Goal: Task Accomplishment & Management: Manage account settings

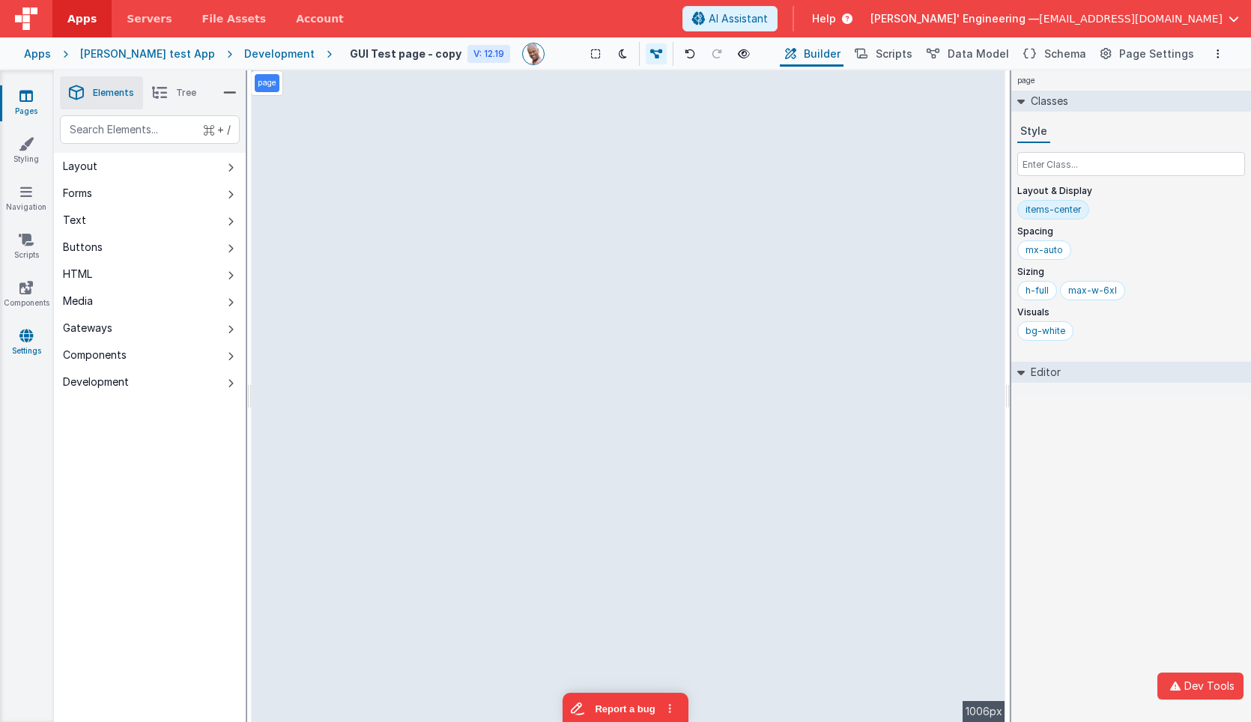
click at [23, 345] on link "Settings" at bounding box center [26, 343] width 54 height 30
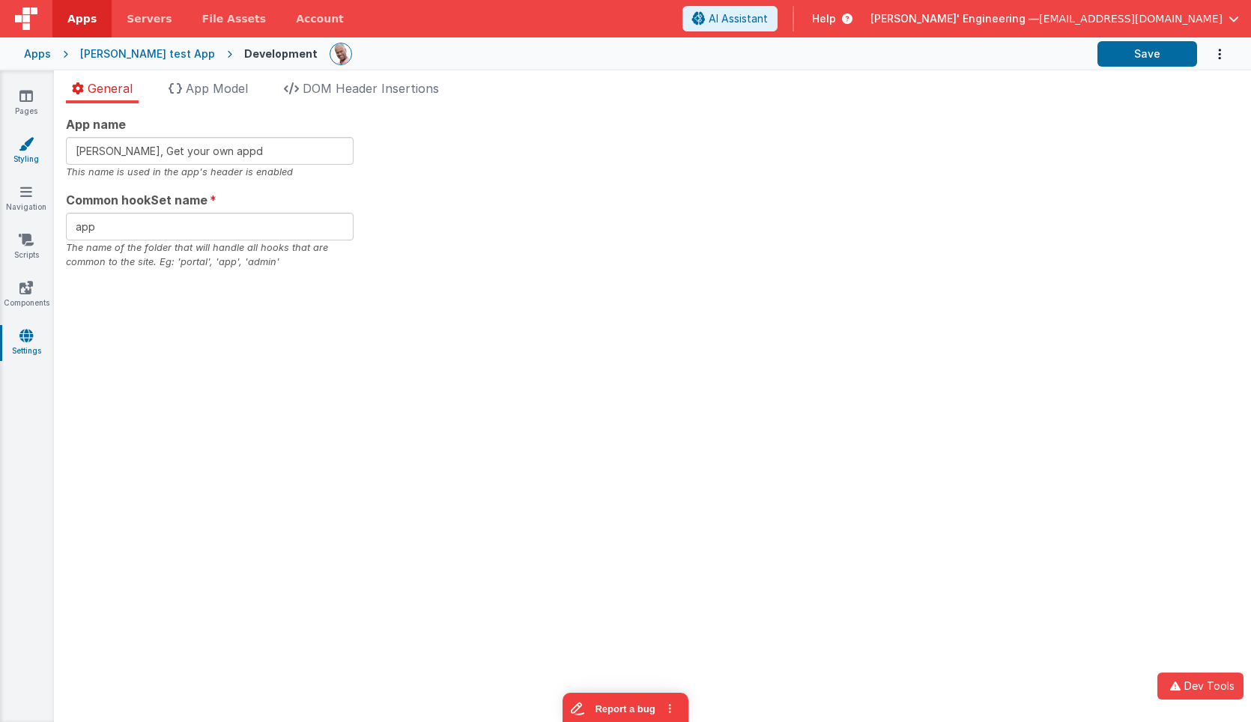
click at [31, 147] on icon at bounding box center [26, 143] width 15 height 15
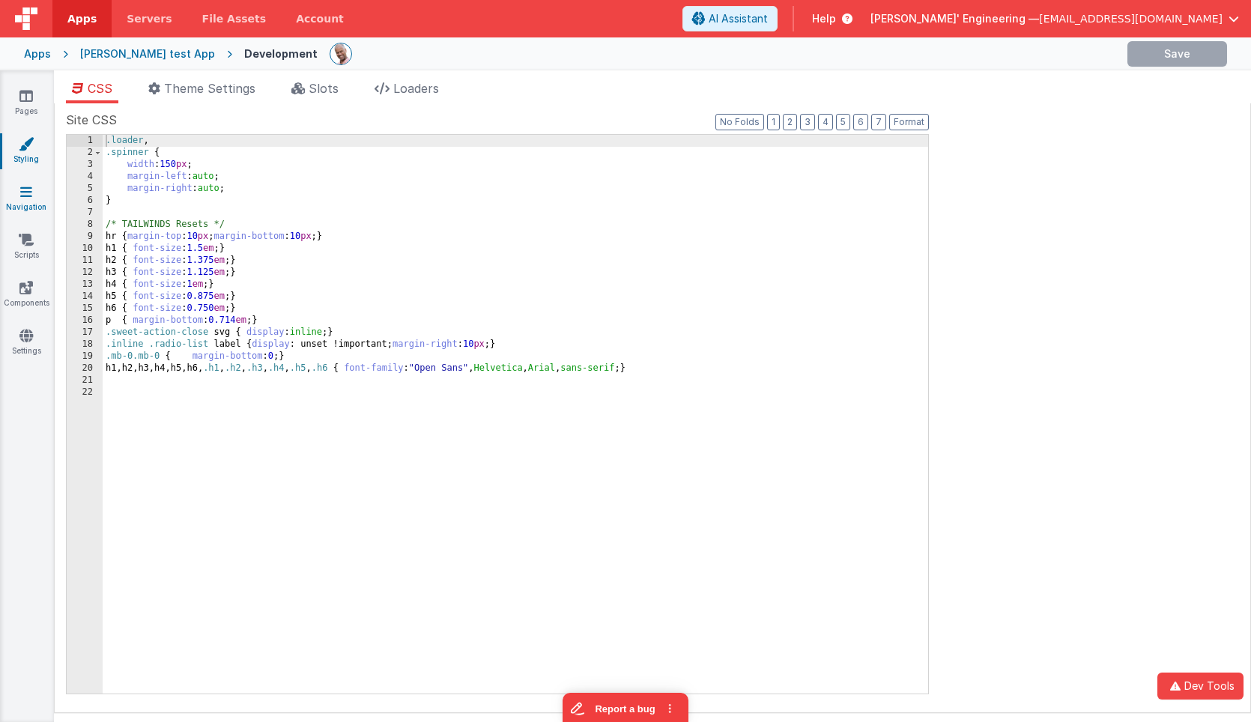
click at [30, 192] on icon at bounding box center [26, 191] width 12 height 15
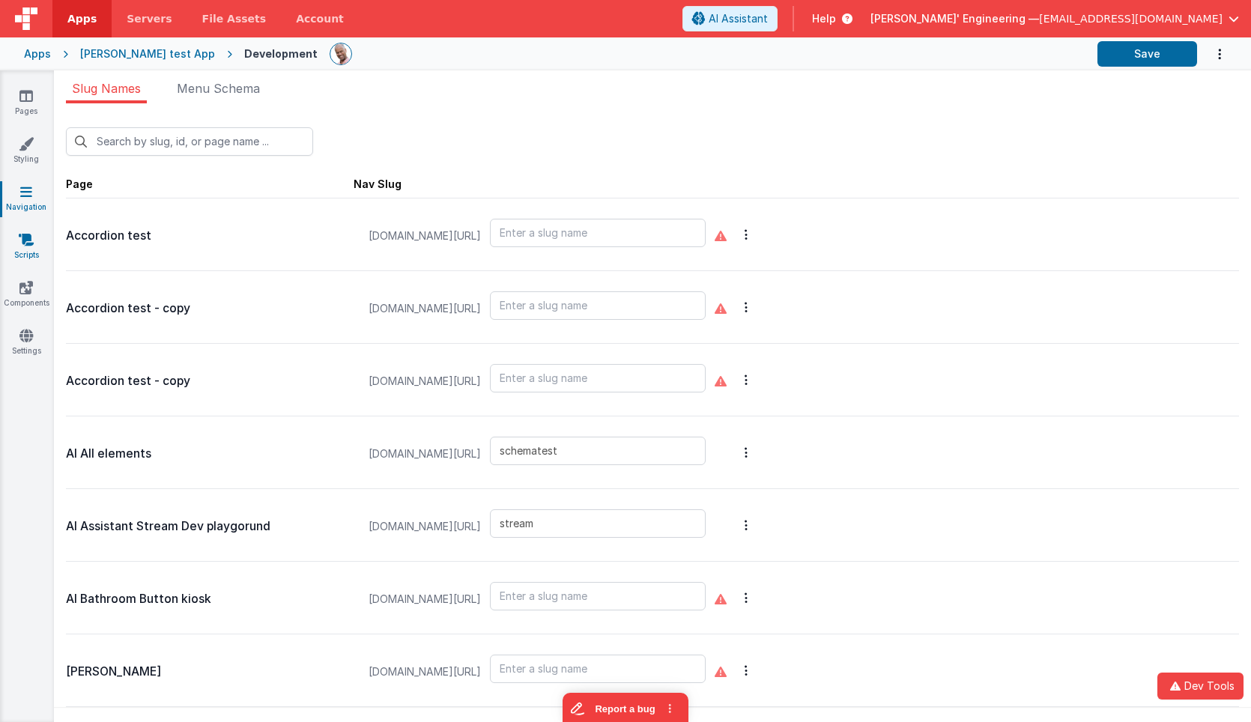
click at [31, 239] on icon at bounding box center [26, 239] width 15 height 15
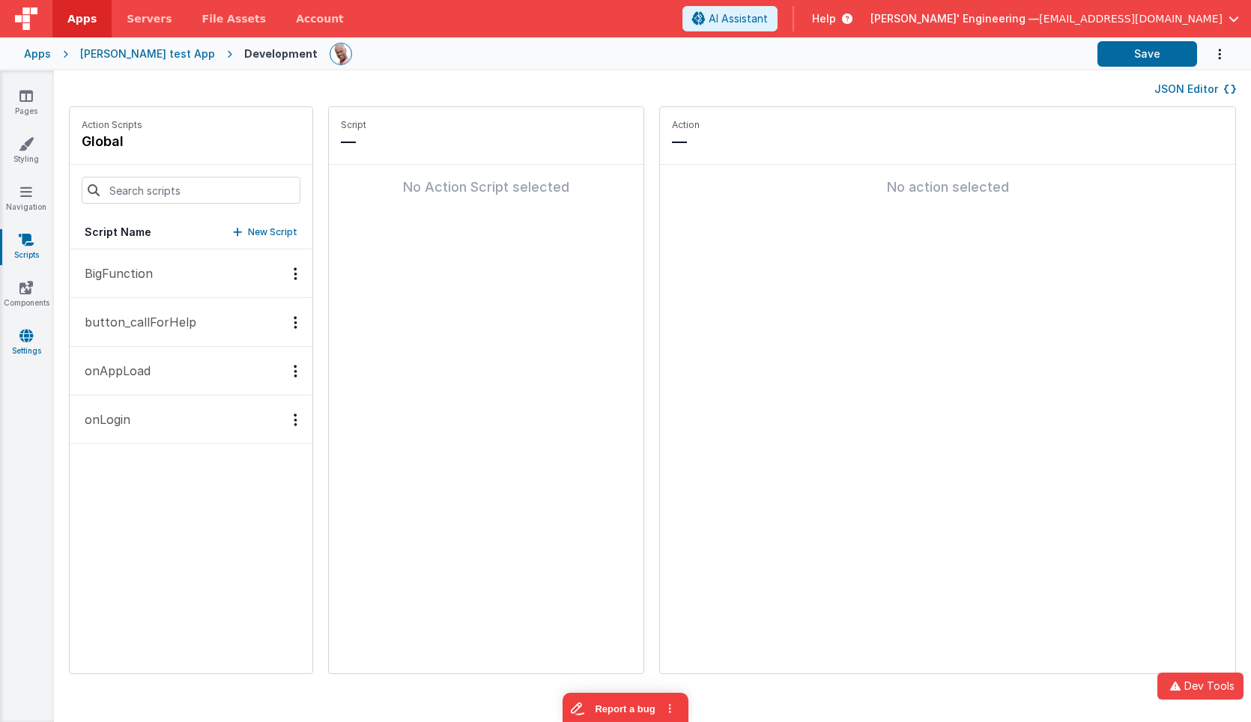
click at [31, 351] on link "Settings" at bounding box center [26, 343] width 54 height 30
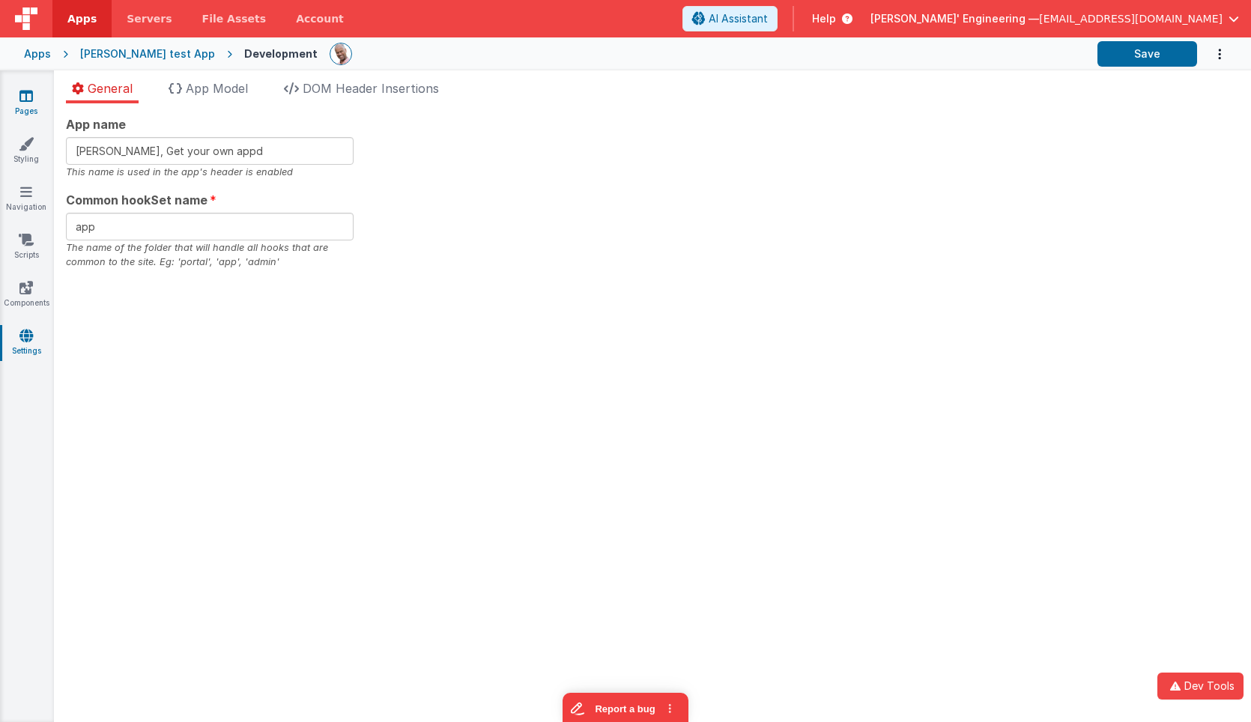
click at [27, 88] on icon at bounding box center [25, 95] width 13 height 15
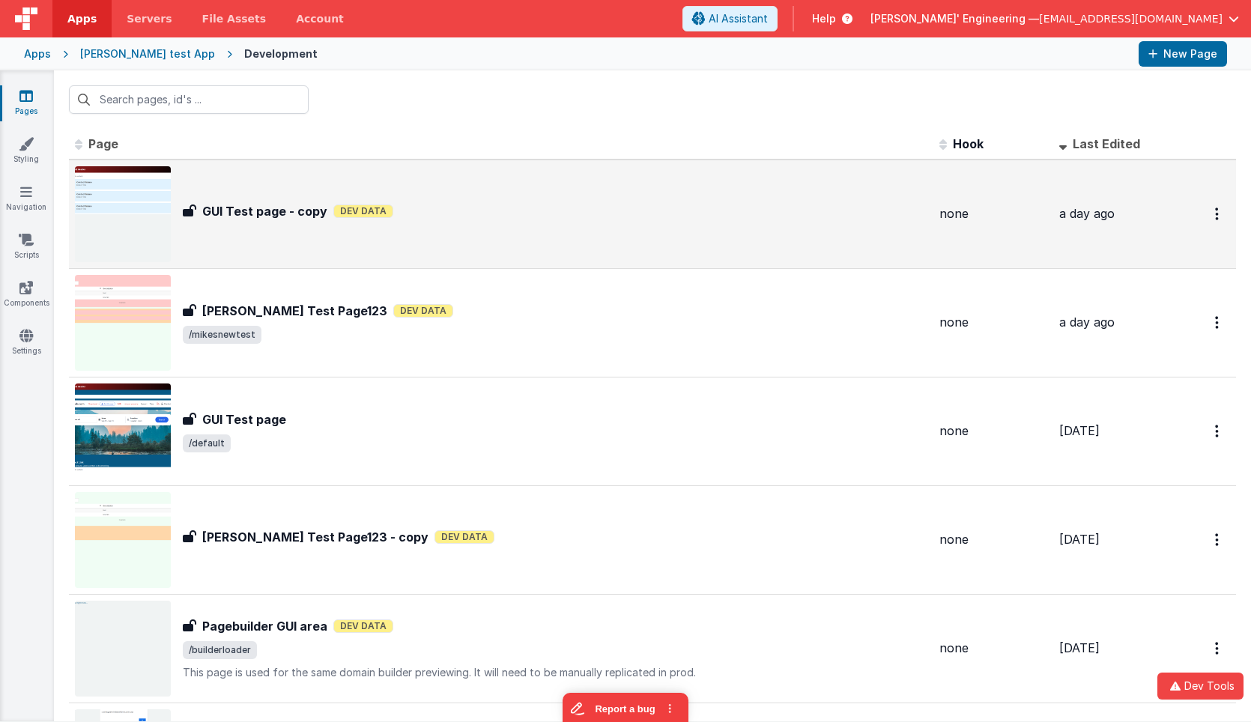
click at [420, 227] on div "GUI Test page - copy GUI Test page - copy Dev Data" at bounding box center [501, 214] width 852 height 96
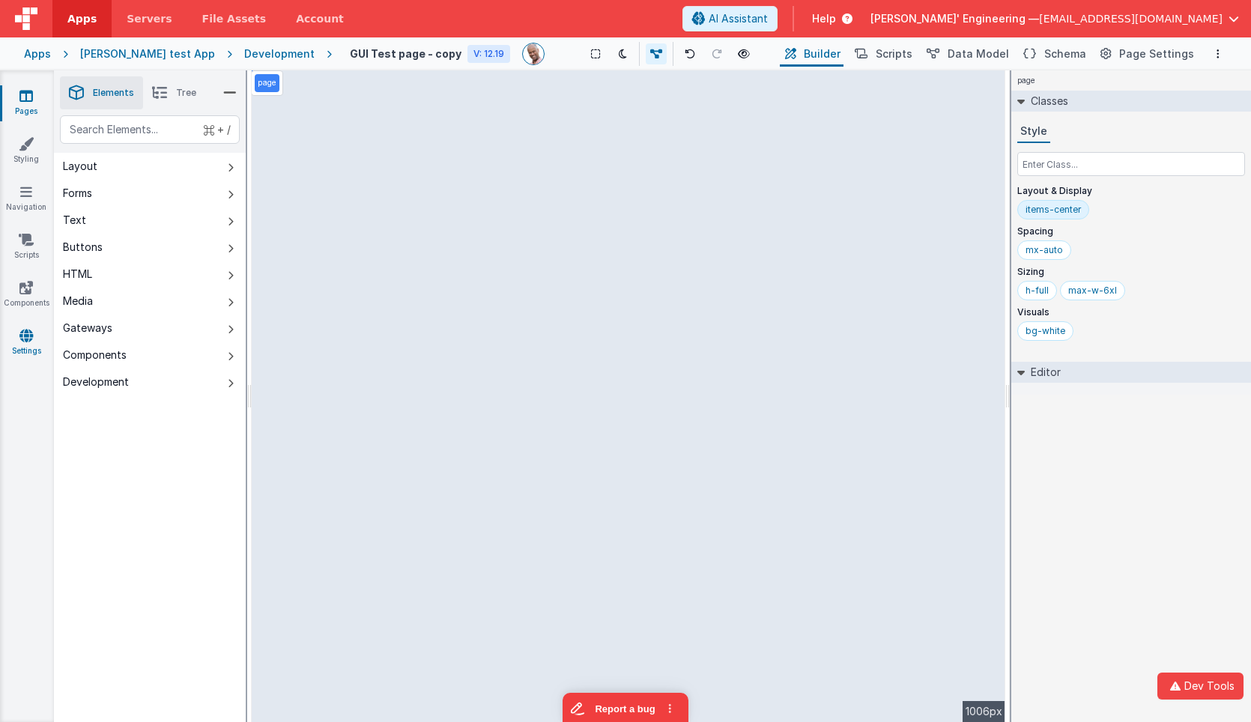
click at [25, 343] on link "Settings" at bounding box center [26, 343] width 54 height 30
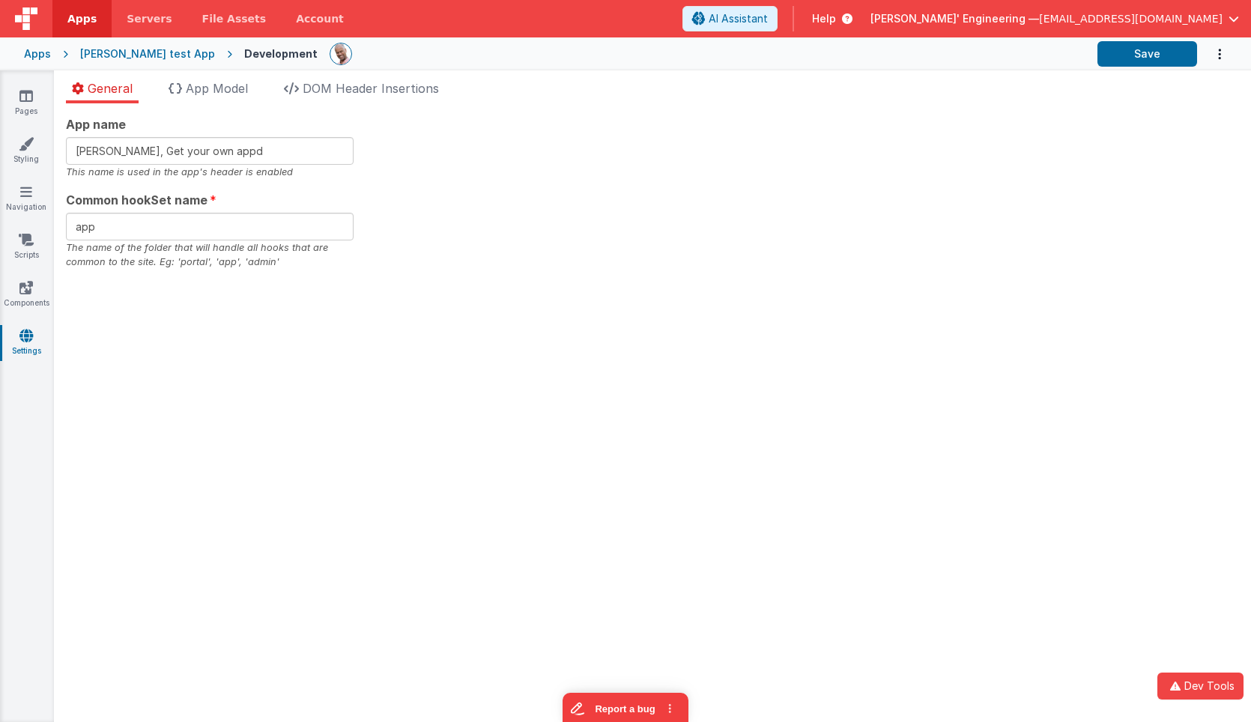
click at [974, 143] on div "App name Charles GUI, Get your own appd This name is used in the app's header i…" at bounding box center [652, 192] width 1173 height 154
click at [1146, 54] on button "Save" at bounding box center [1147, 53] width 100 height 25
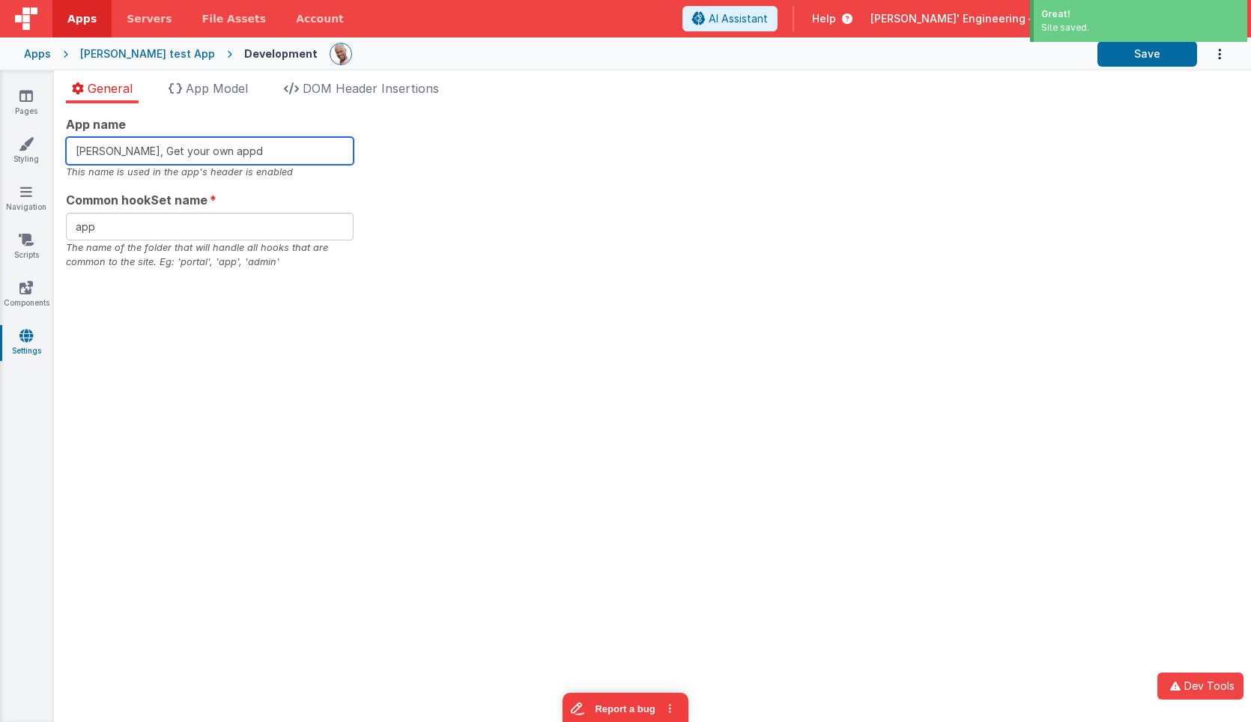
click at [252, 145] on input "[PERSON_NAME], Get your own appd" at bounding box center [210, 151] width 288 height 28
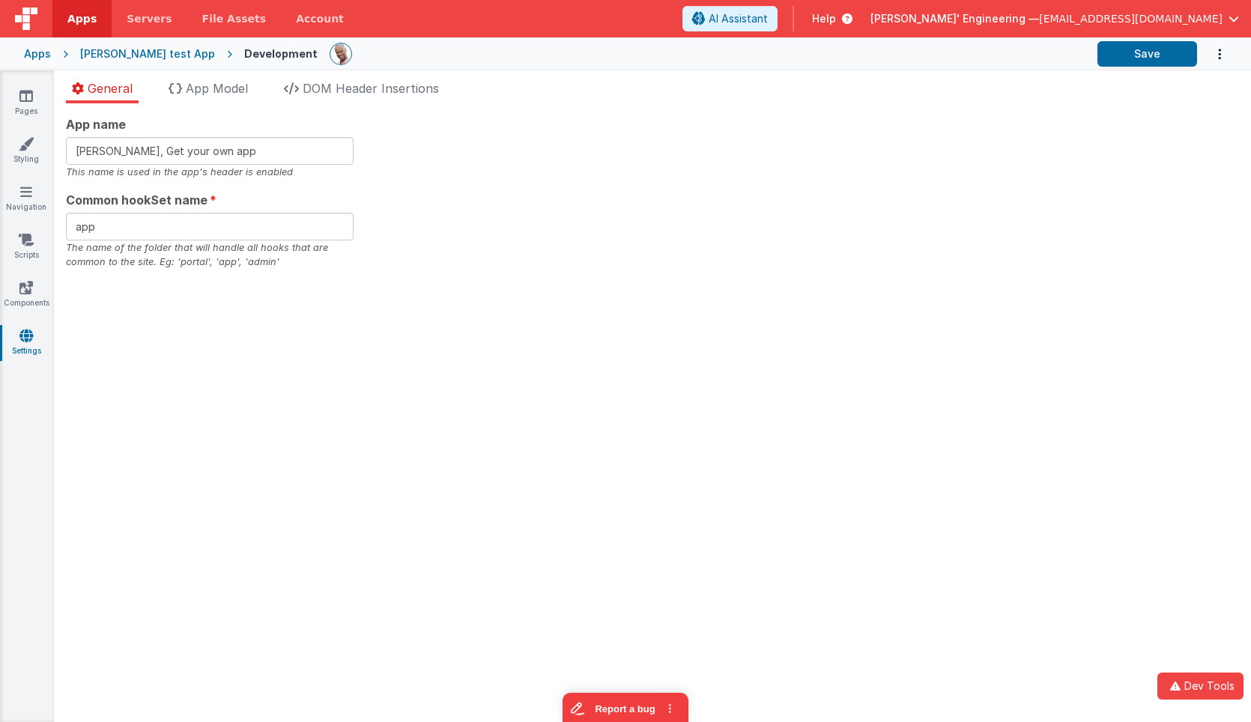
click at [622, 190] on div "App name Charles GUI, Get your own app This name is used in the app's header is…" at bounding box center [652, 192] width 1173 height 154
click at [1130, 55] on button "Save" at bounding box center [1147, 53] width 100 height 25
type input "[PERSON_NAME], Get your own appd"
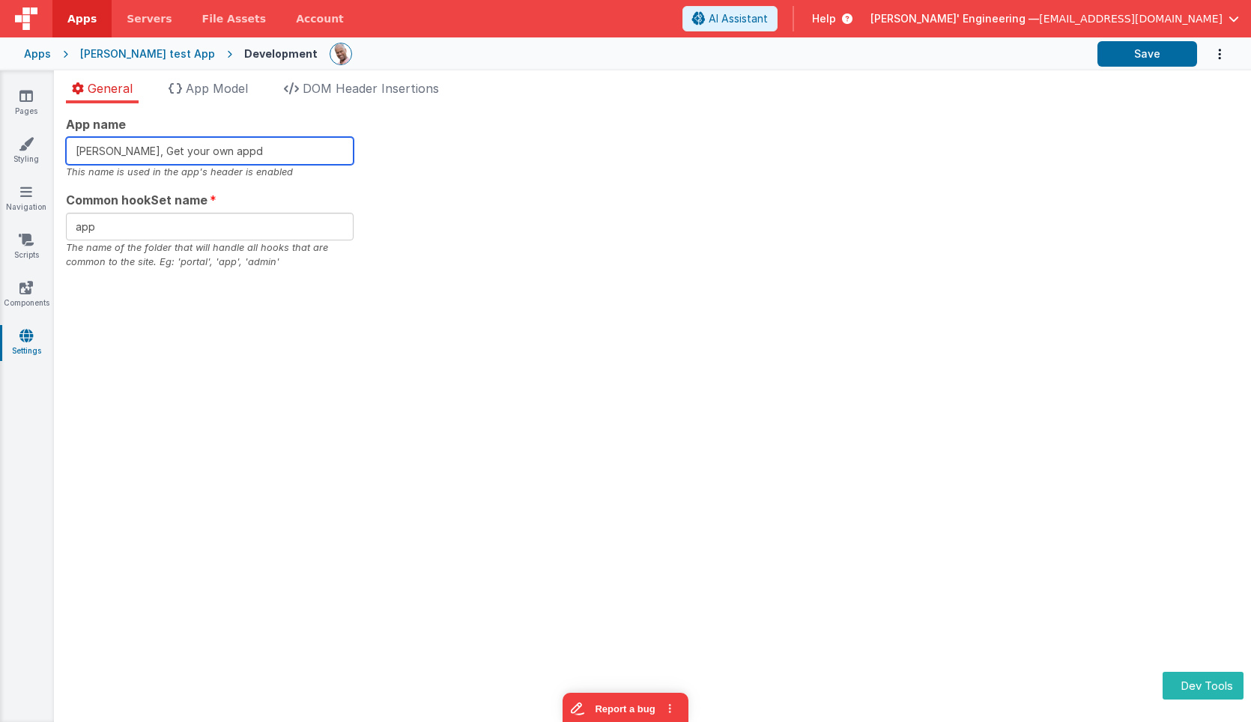
click at [255, 156] on input "[PERSON_NAME], Get your own appd" at bounding box center [210, 151] width 288 height 28
type input "[PERSON_NAME], Get your own app"
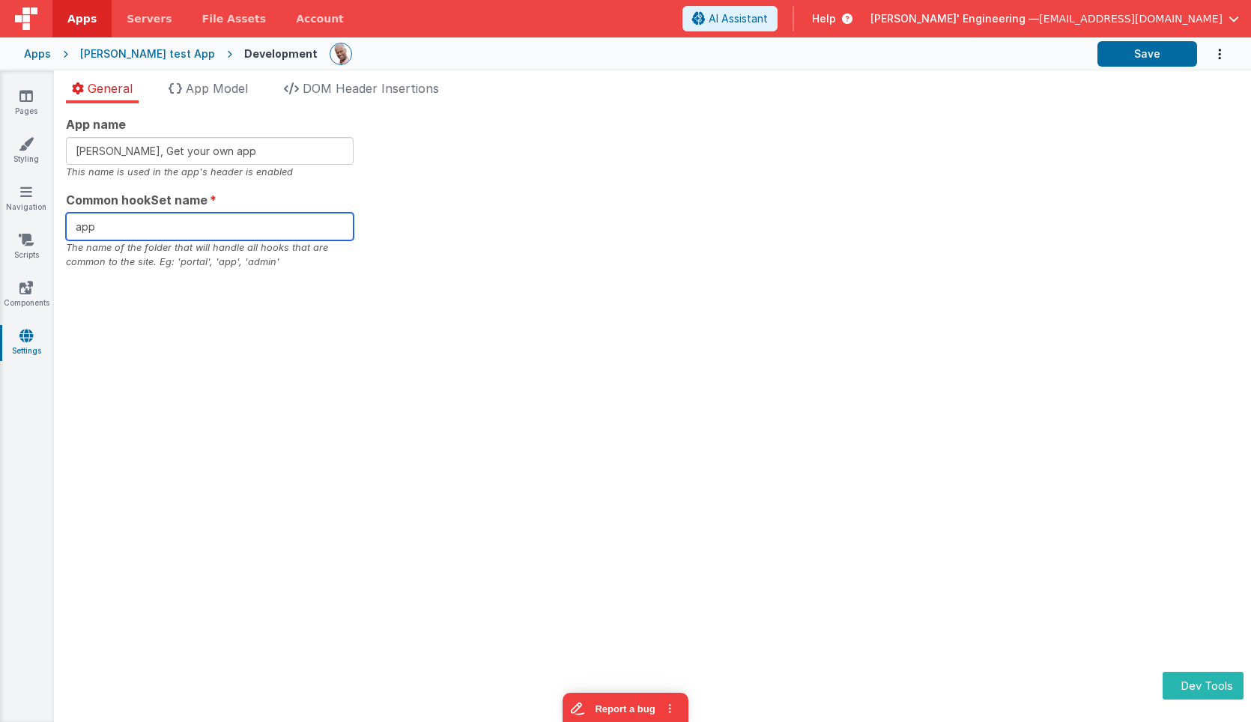
click at [241, 228] on input "app" at bounding box center [210, 227] width 288 height 28
type input "app2"
click at [387, 164] on div "App name Charles GUI, Get your own app This name is used in the app's header is…" at bounding box center [652, 192] width 1173 height 154
click at [345, 88] on span "DOM Header Insertions" at bounding box center [371, 88] width 136 height 15
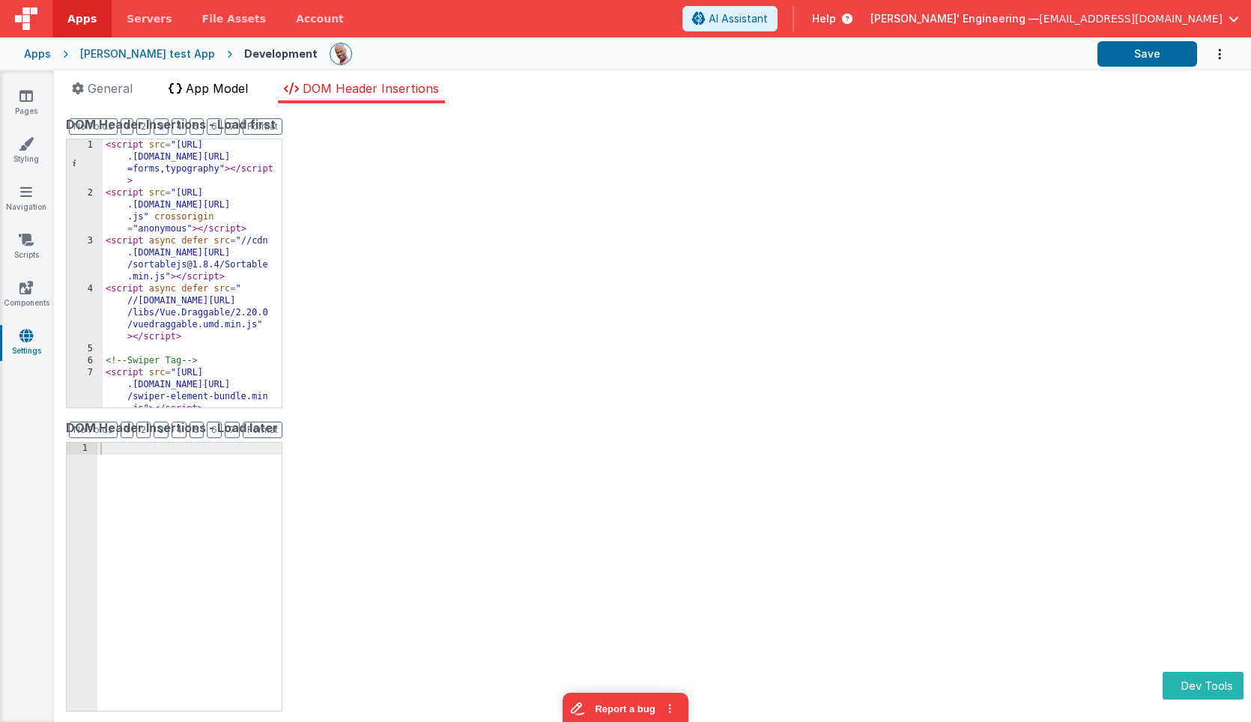
click at [219, 92] on span "App Model" at bounding box center [217, 88] width 62 height 15
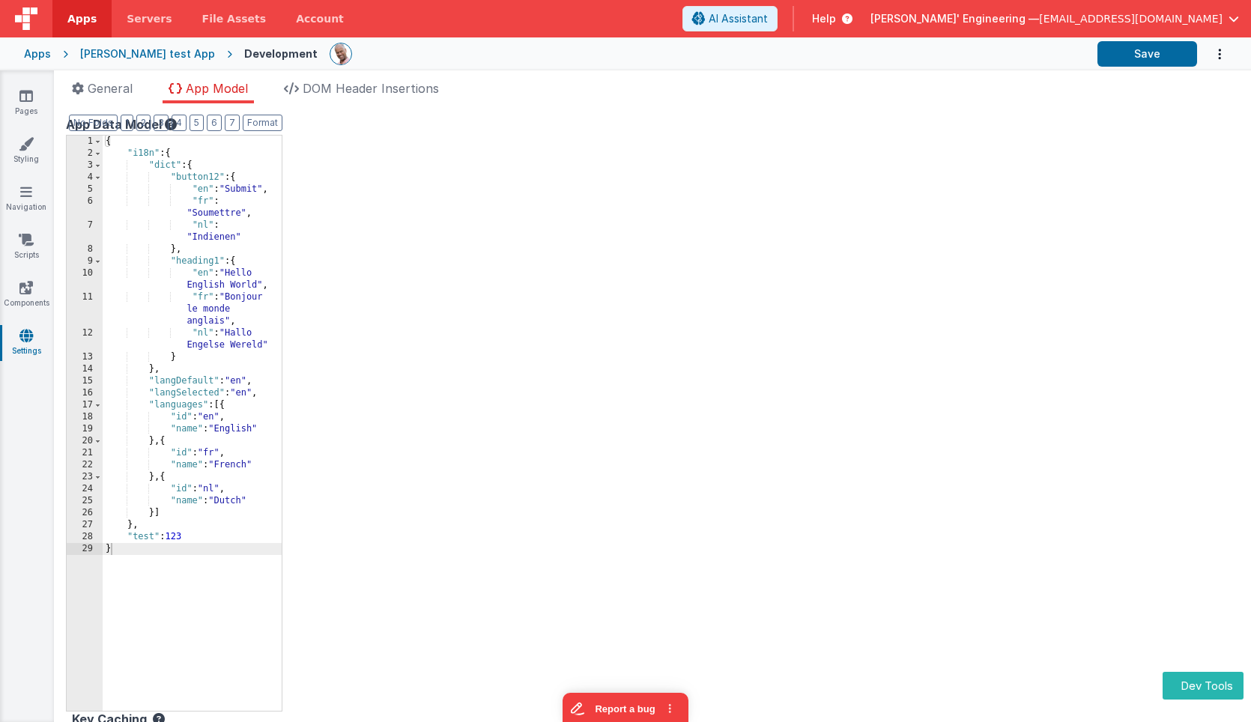
click at [257, 428] on div "{ "i18n" : { "dict" : { "button12" : { "en" : "Submit" , "fr" : "Soumettre" , "…" at bounding box center [192, 435] width 179 height 599
click at [207, 582] on div "{ "i18n" : { "dict" : { "button12" : { "en" : "Submit" , "fr" : "Soumettre" , "…" at bounding box center [192, 435] width 179 height 599
click at [1137, 51] on button "Save" at bounding box center [1147, 53] width 100 height 25
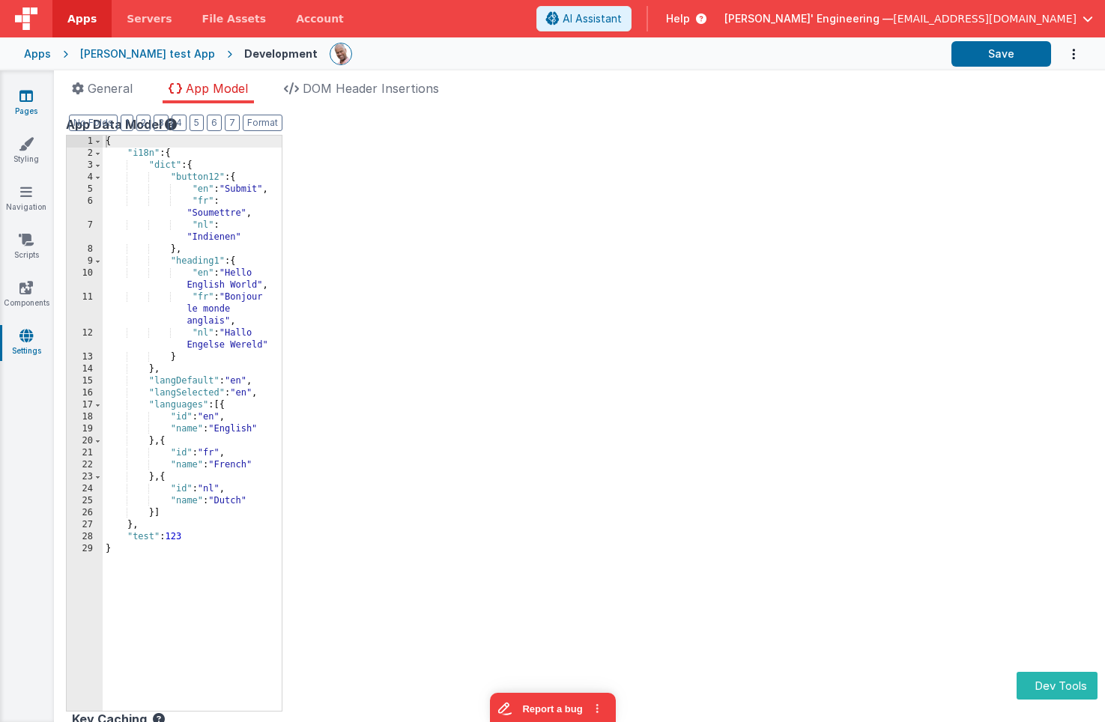
click at [33, 106] on link "Pages" at bounding box center [26, 103] width 54 height 30
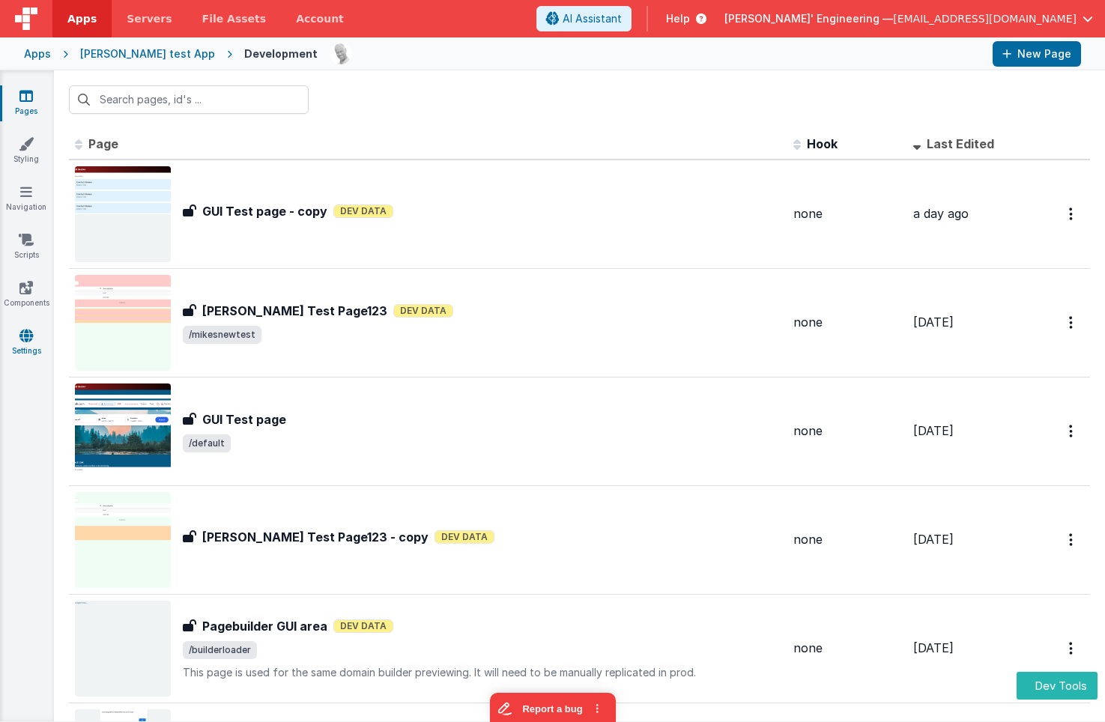
click at [30, 339] on icon at bounding box center [25, 335] width 13 height 15
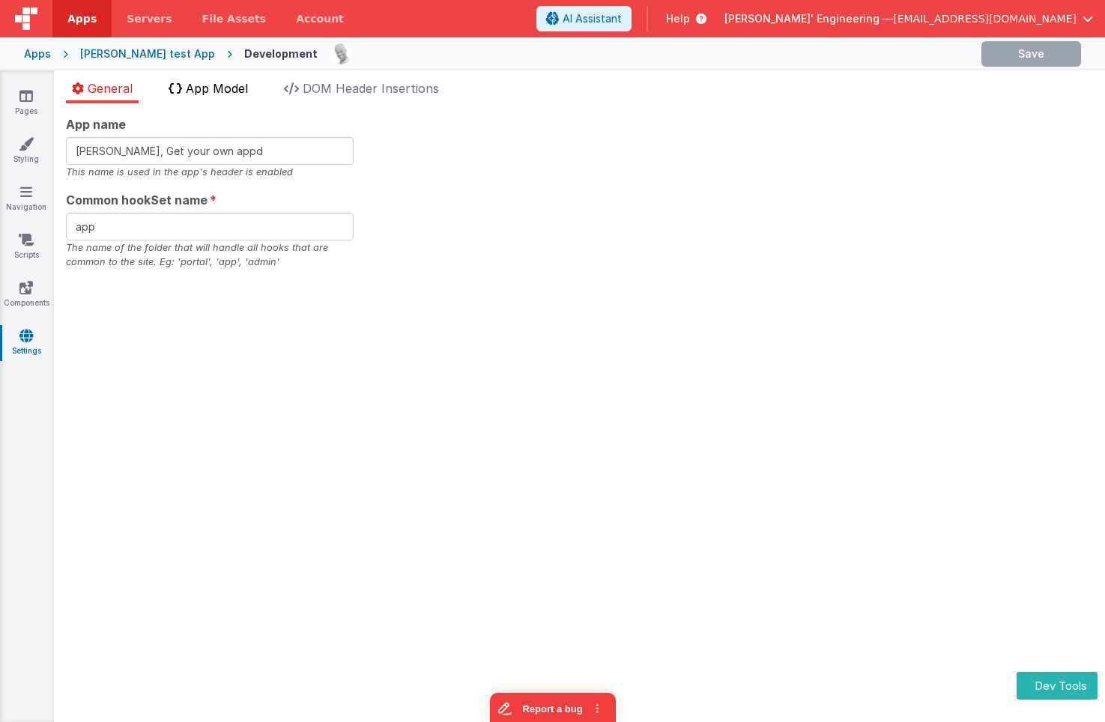
click at [211, 90] on span "App Model" at bounding box center [217, 88] width 62 height 15
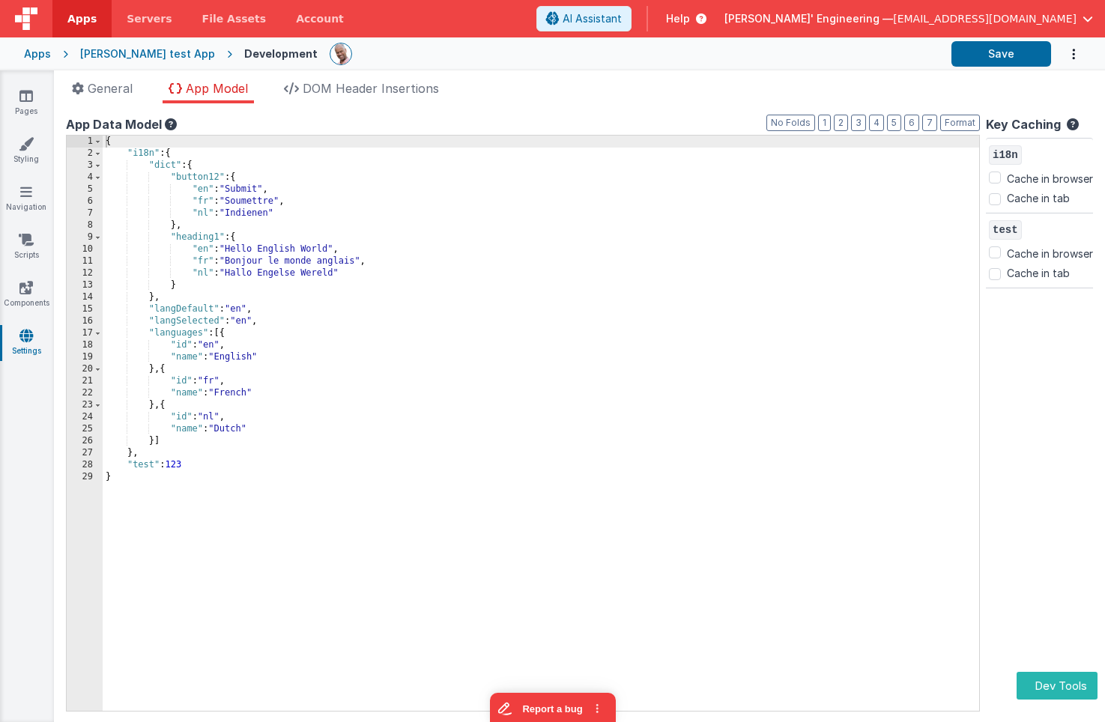
click at [255, 360] on div "{ "i18n" : { "dict" : { "button12" : { "en" : "Submit" , "fr" : "Soumettre" , "…" at bounding box center [541, 435] width 876 height 599
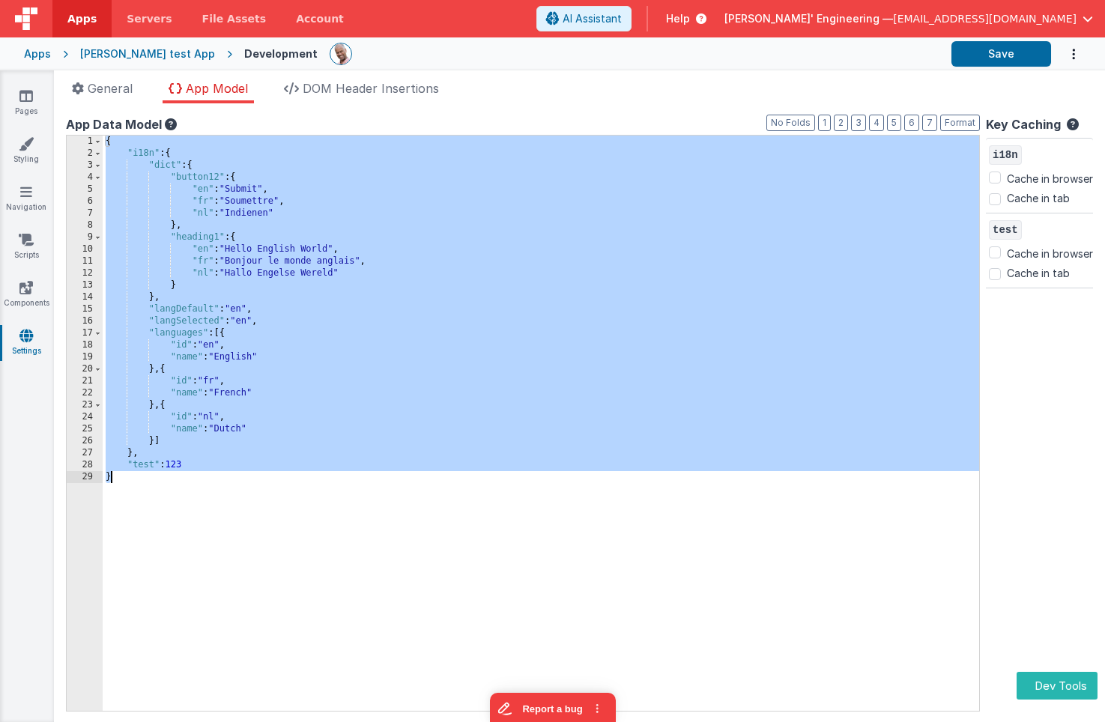
drag, startPoint x: 107, startPoint y: 142, endPoint x: 118, endPoint y: 493, distance: 351.4
click at [118, 493] on div "{ "i18n" : { "dict" : { "button12" : { "en" : "Submit" , "fr" : "Soumettre" , "…" at bounding box center [541, 435] width 876 height 599
click at [238, 392] on div "{ "i18n" : { "dict" : { "button12" : { "en" : "Submit" , "fr" : "Soumettre" , "…" at bounding box center [541, 435] width 876 height 599
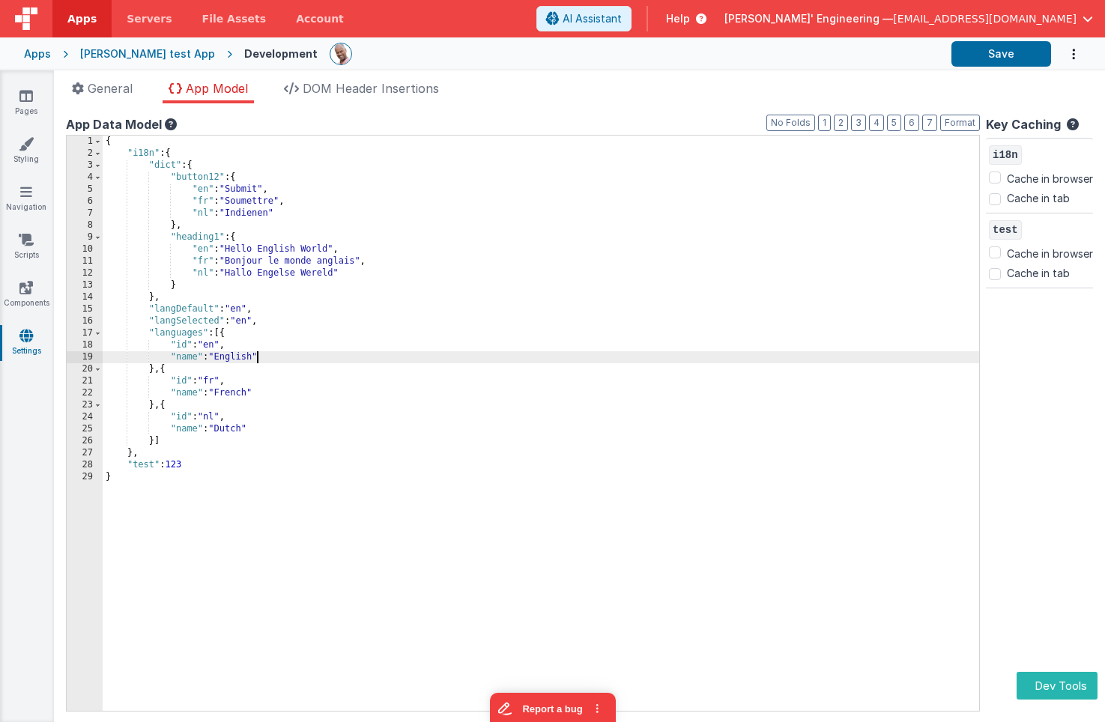
click at [255, 358] on div "{ "i18n" : { "dict" : { "button12" : { "en" : "Submit" , "fr" : "Soumettre" , "…" at bounding box center [541, 435] width 876 height 599
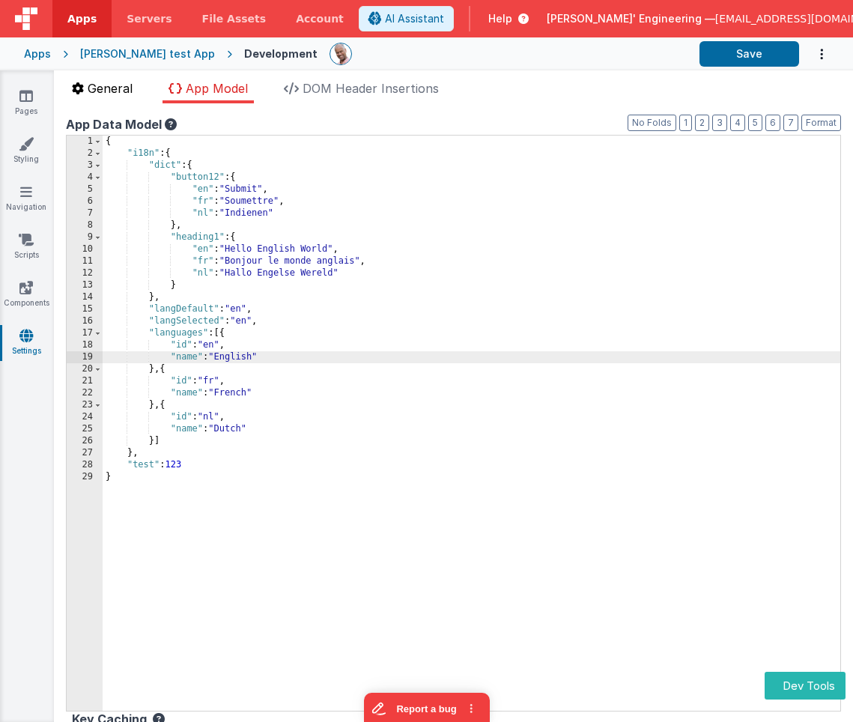
click at [126, 84] on span "General" at bounding box center [110, 88] width 45 height 15
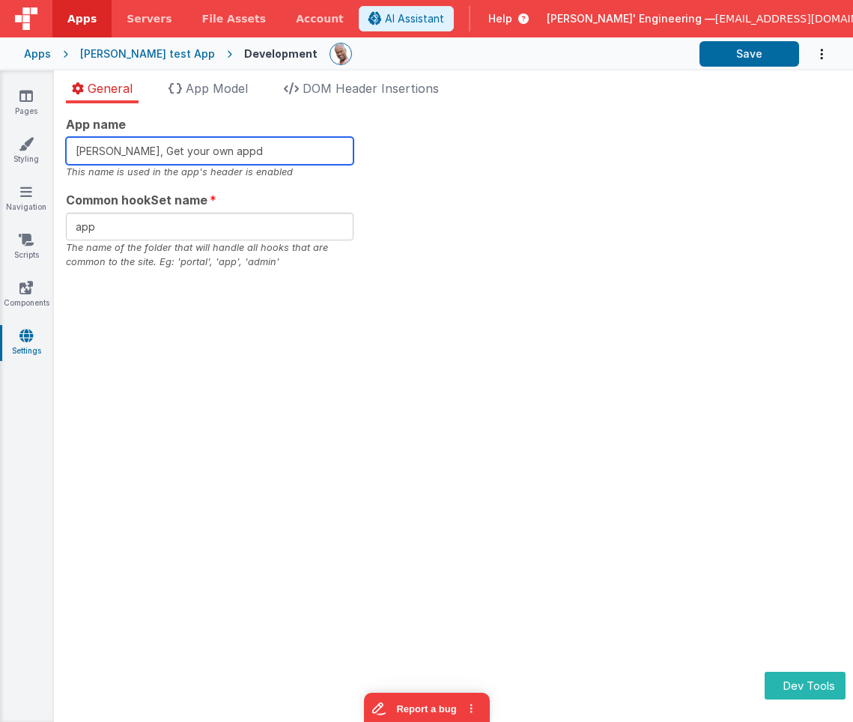
drag, startPoint x: 144, startPoint y: 151, endPoint x: -13, endPoint y: 148, distance: 157.3
click at [0, 148] on html "Dev Tools Apps Servers File Assets Account Some FUTURE Slot AI Assistant Help D…" at bounding box center [426, 361] width 853 height 722
click at [200, 92] on span "App Model" at bounding box center [217, 88] width 62 height 15
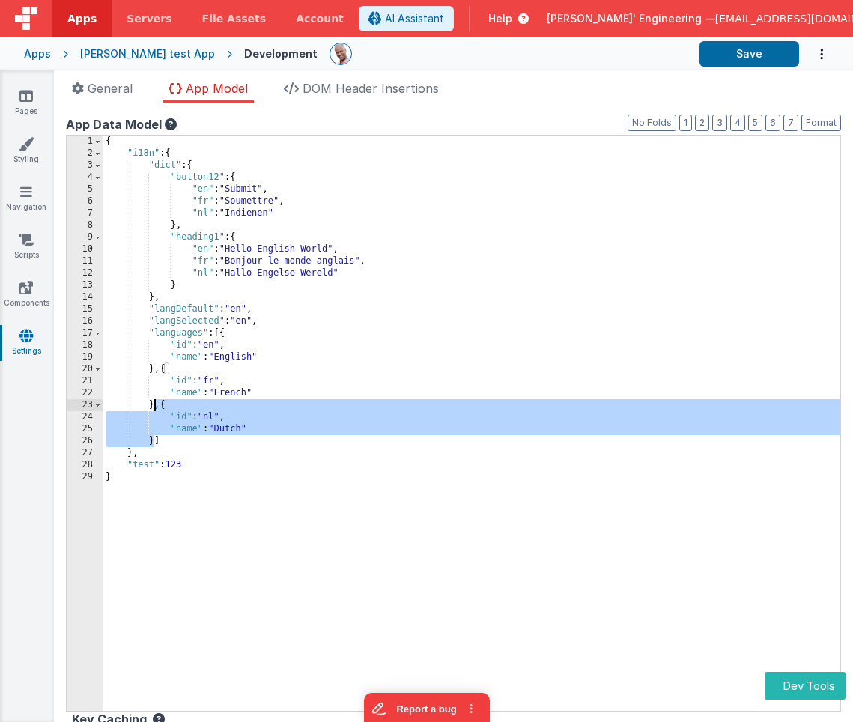
drag, startPoint x: 154, startPoint y: 441, endPoint x: 154, endPoint y: 408, distance: 33.0
click at [154, 408] on div "{ "i18n" : { "dict" : { "button12" : { "en" : "Submit" , "fr" : "Soumettre" , "…" at bounding box center [472, 435] width 738 height 599
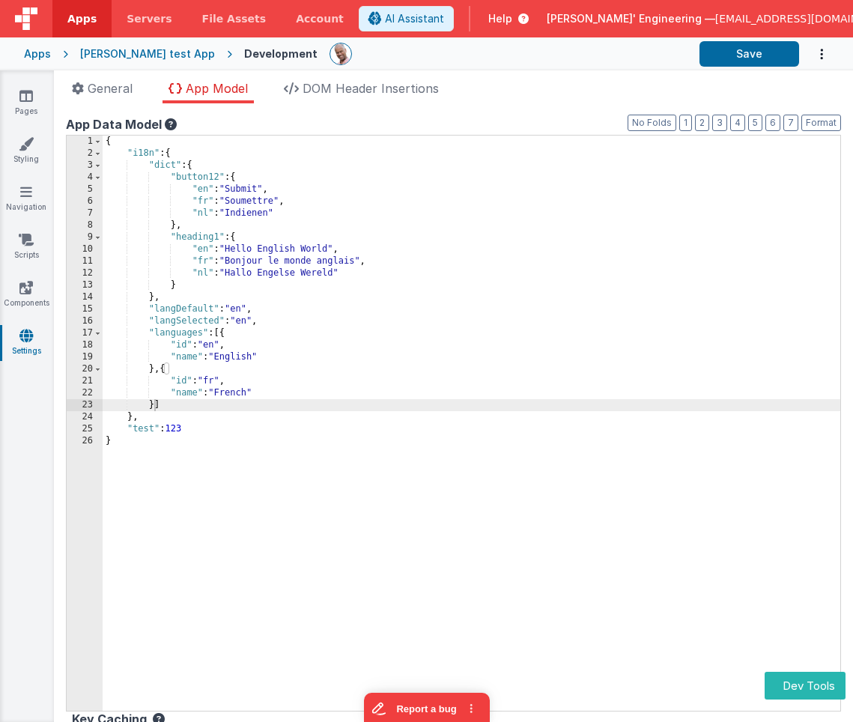
click at [540, 93] on ul "General App Model DOM Header Insertions" at bounding box center [453, 91] width 799 height 24
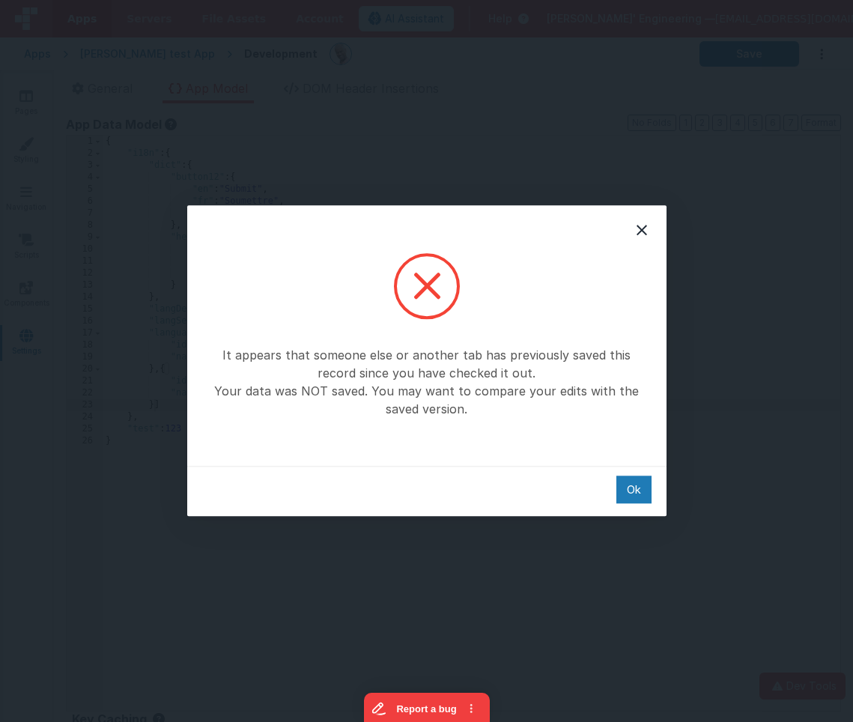
drag, startPoint x: 628, startPoint y: 494, endPoint x: 339, endPoint y: 491, distance: 288.4
click at [628, 494] on div "Ok" at bounding box center [633, 490] width 35 height 28
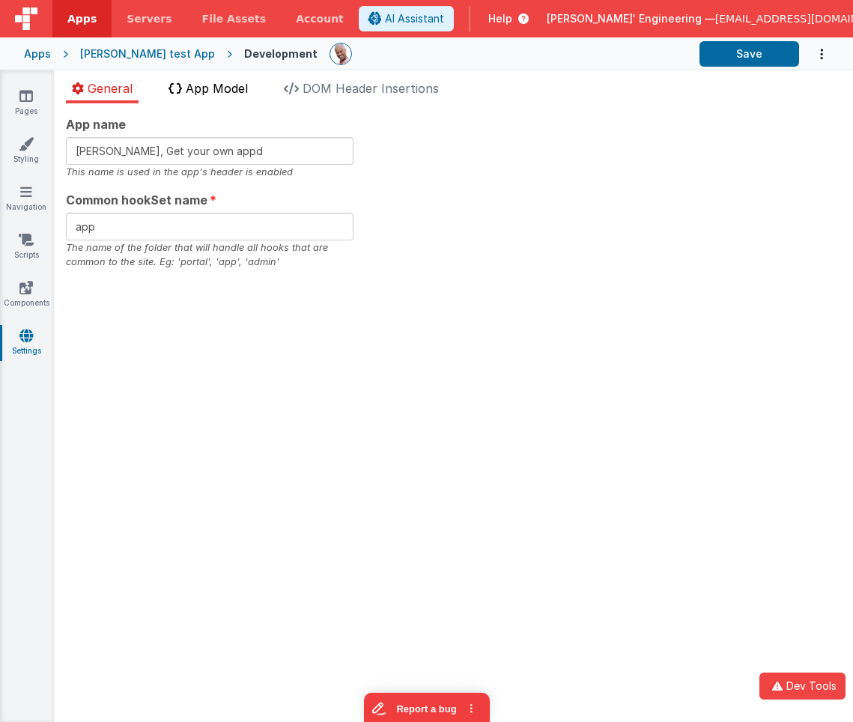
drag, startPoint x: 169, startPoint y: 70, endPoint x: 188, endPoint y: 82, distance: 22.5
click at [176, 76] on div "General App Model DOM Header Insertions App name Charles GUI, Get your own appd…" at bounding box center [453, 396] width 799 height 652
click at [204, 90] on span "App Model" at bounding box center [217, 88] width 62 height 15
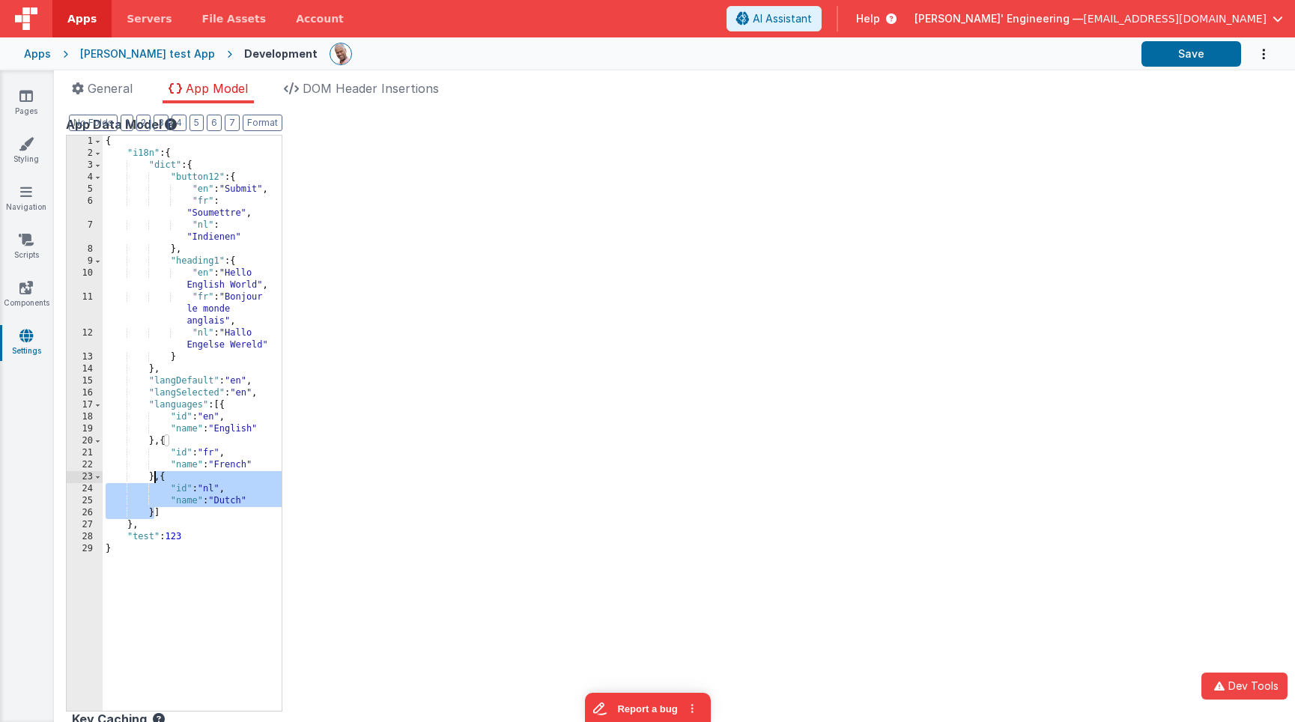
drag, startPoint x: 154, startPoint y: 509, endPoint x: 153, endPoint y: 476, distance: 32.2
click at [153, 476] on div "{ "i18n" : { "dict" : { "button12" : { "en" : "Submit" , "fr" : "Soumettre" , "…" at bounding box center [192, 435] width 179 height 599
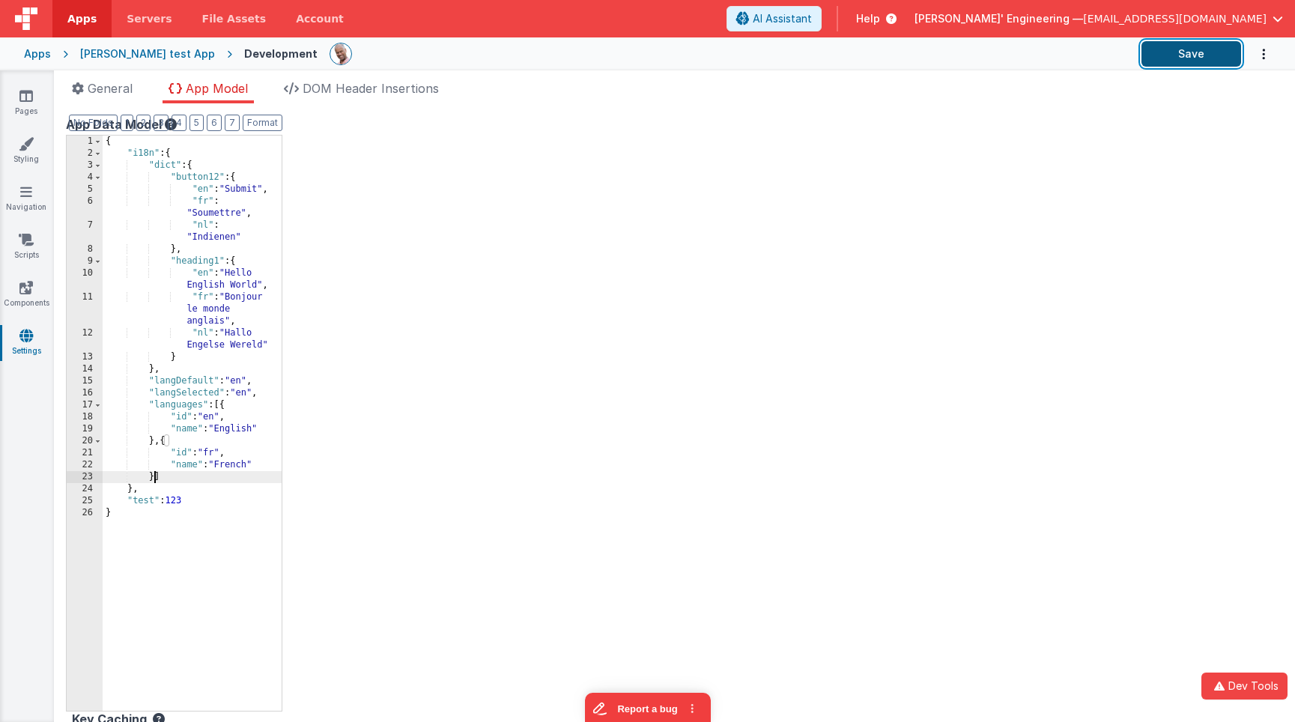
click at [1171, 58] on button "Save" at bounding box center [1191, 53] width 100 height 25
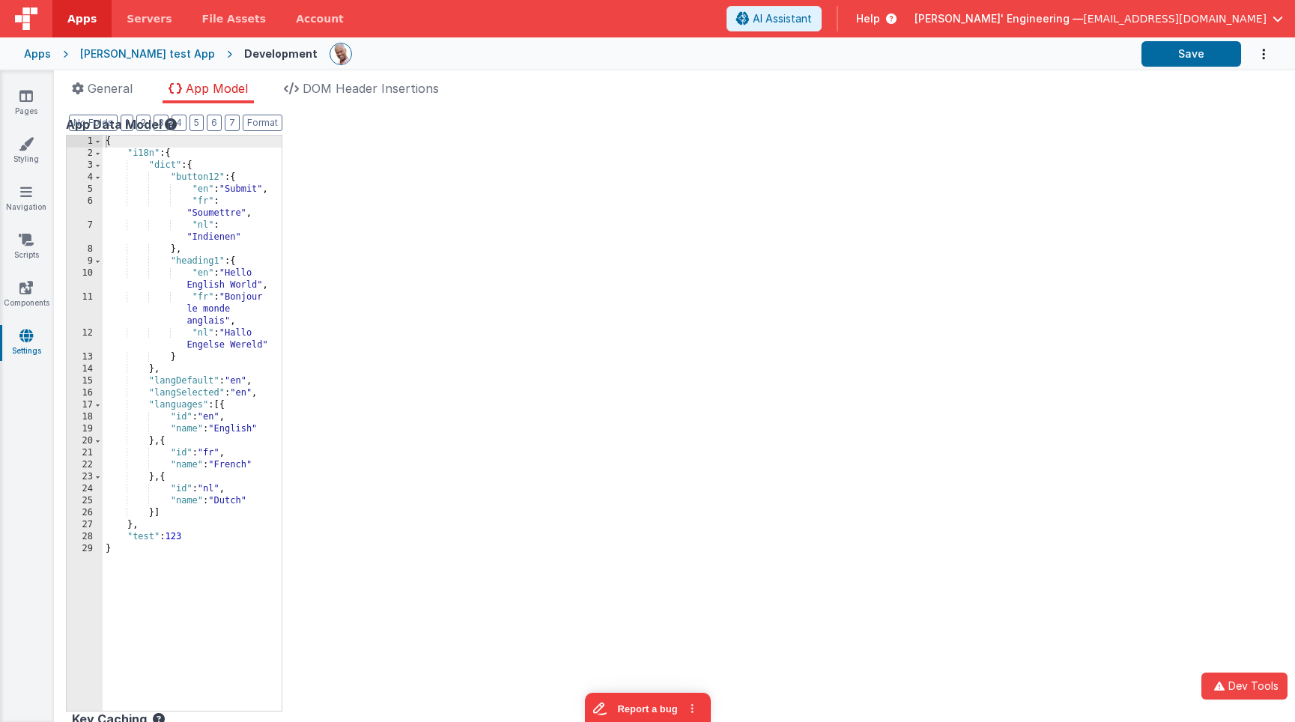
click at [249, 464] on div "{ "i18n" : { "dict" : { "button12" : { "en" : "Submit" , "fr" : "Soumettre" , "…" at bounding box center [192, 435] width 179 height 599
drag, startPoint x: 1204, startPoint y: 56, endPoint x: 1196, endPoint y: 57, distance: 8.3
click at [1204, 56] on button "Save" at bounding box center [1191, 53] width 100 height 25
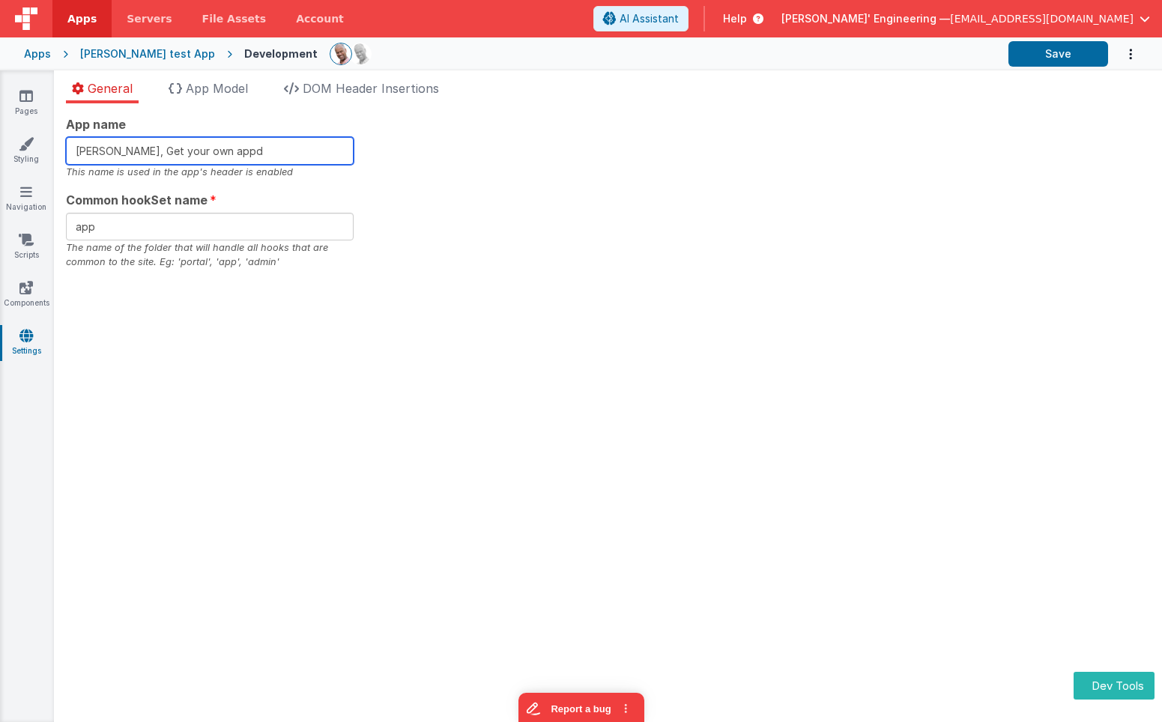
click at [251, 154] on input "[PERSON_NAME], Get your own appd" at bounding box center [210, 151] width 288 height 28
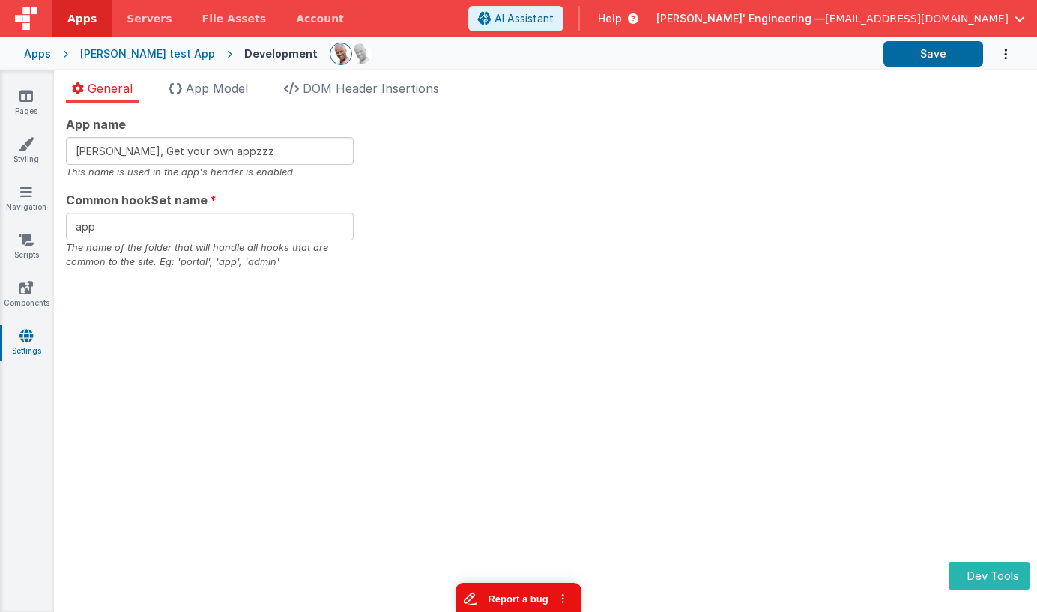
type input "[PERSON_NAME], Get your own appd"
click at [29, 148] on icon at bounding box center [26, 143] width 15 height 15
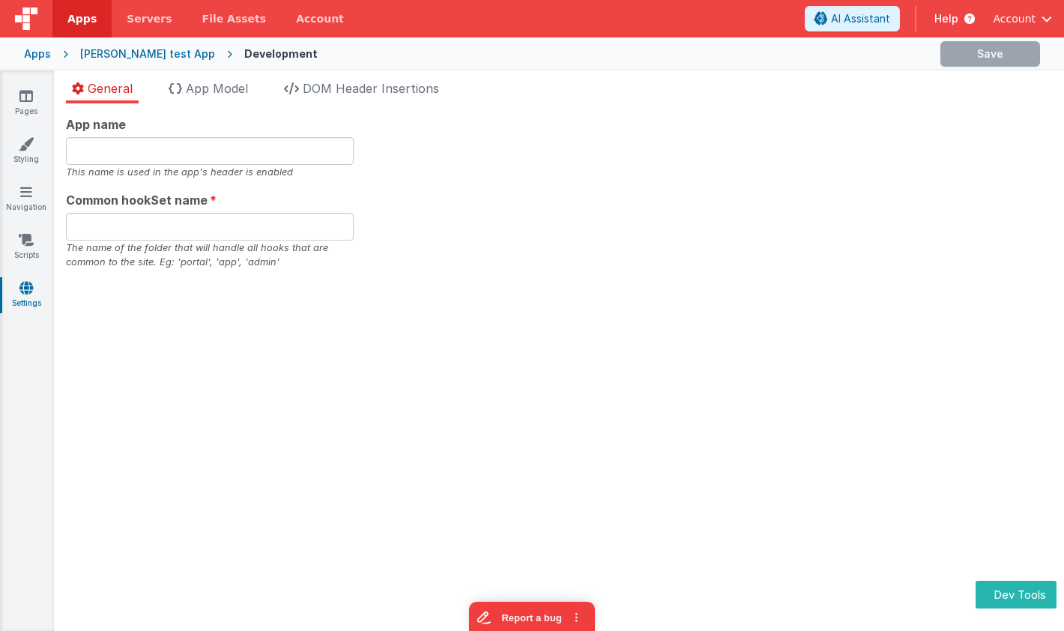
type input "[PERSON_NAME], Get your own appd"
type input "app"
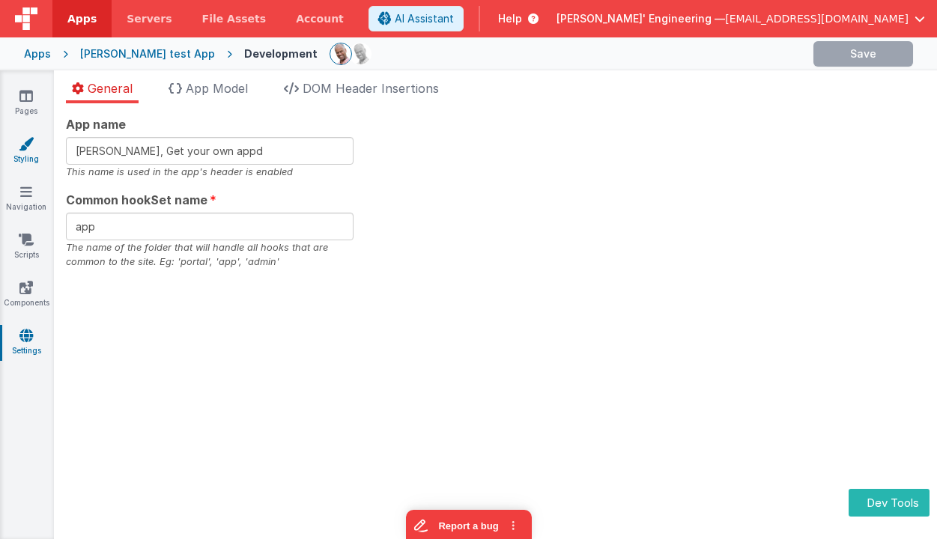
click at [37, 148] on link "Styling" at bounding box center [26, 151] width 54 height 30
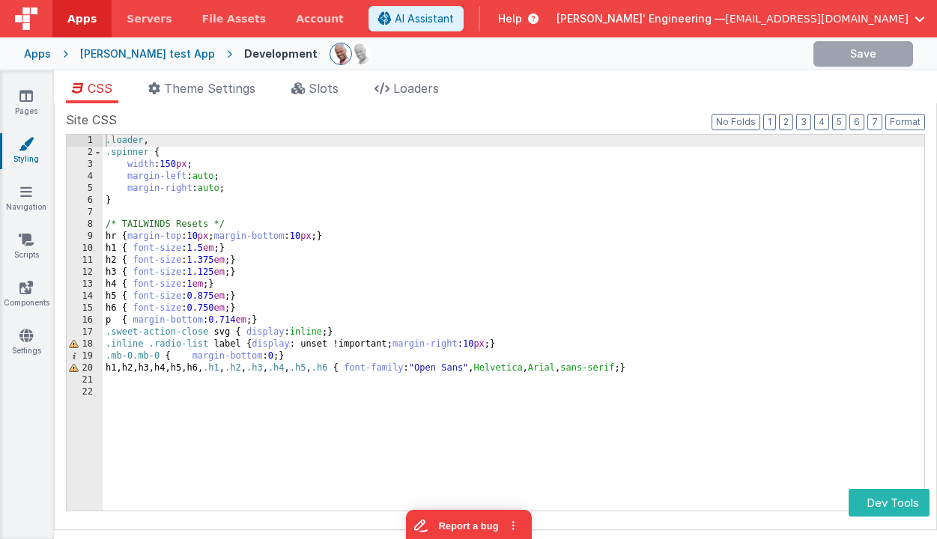
click at [410, 194] on div ".loader , .spinner { width : 150 px ; margin-left : auto ; margin-right : auto …" at bounding box center [514, 335] width 822 height 400
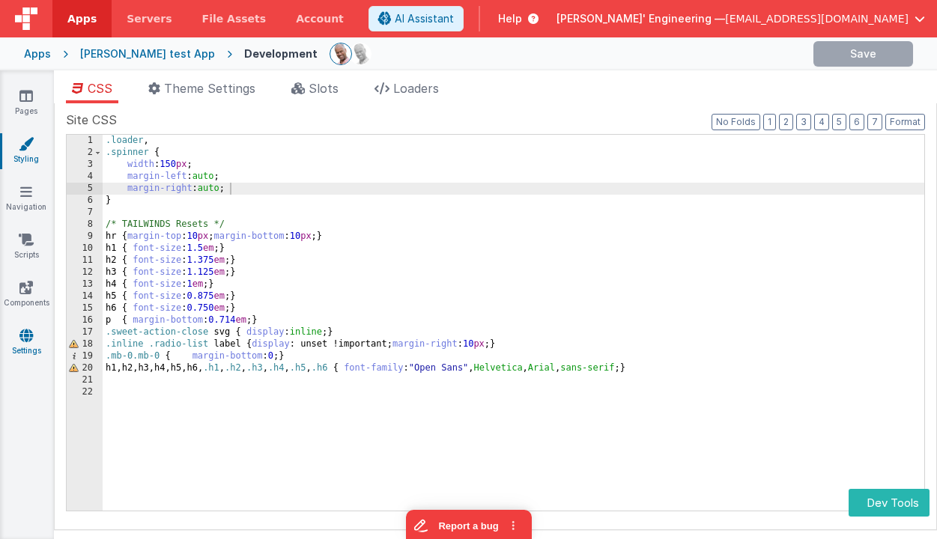
click at [31, 334] on icon at bounding box center [25, 335] width 13 height 15
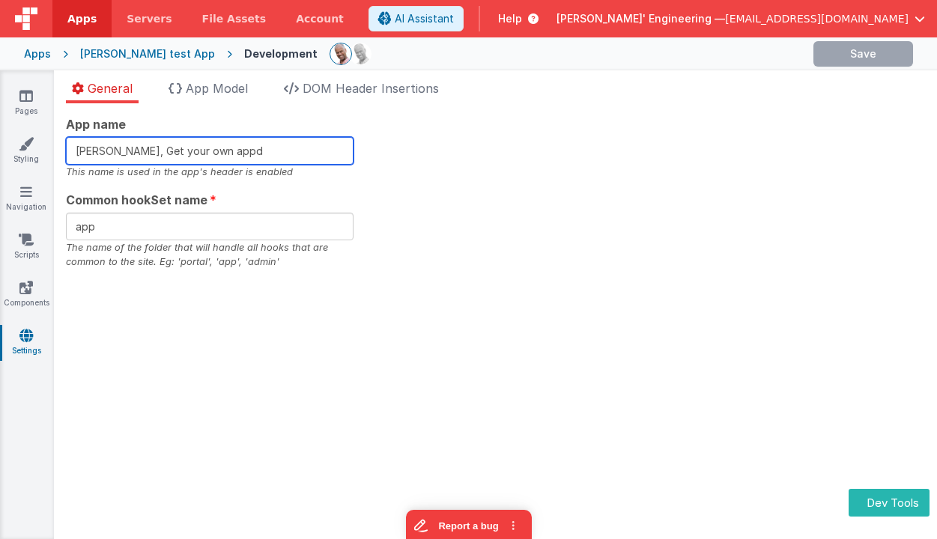
drag, startPoint x: 241, startPoint y: 154, endPoint x: 213, endPoint y: 153, distance: 27.8
click at [213, 153] on input "[PERSON_NAME], Get your own appd" at bounding box center [210, 151] width 288 height 28
click at [246, 153] on input "[PERSON_NAME], Get your own appd" at bounding box center [210, 151] width 288 height 28
type input "[PERSON_NAME], Get your own appzzzzz"
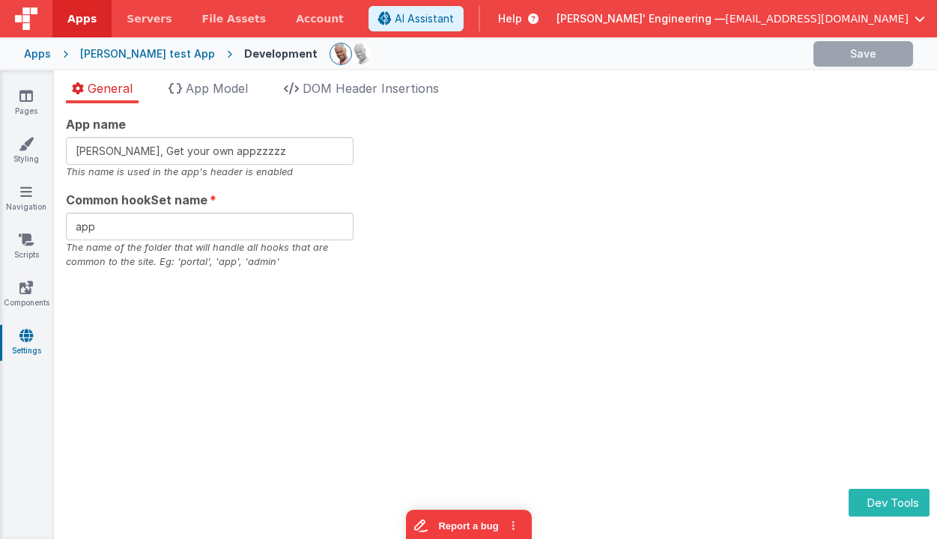
click at [514, 56] on div at bounding box center [566, 53] width 472 height 25
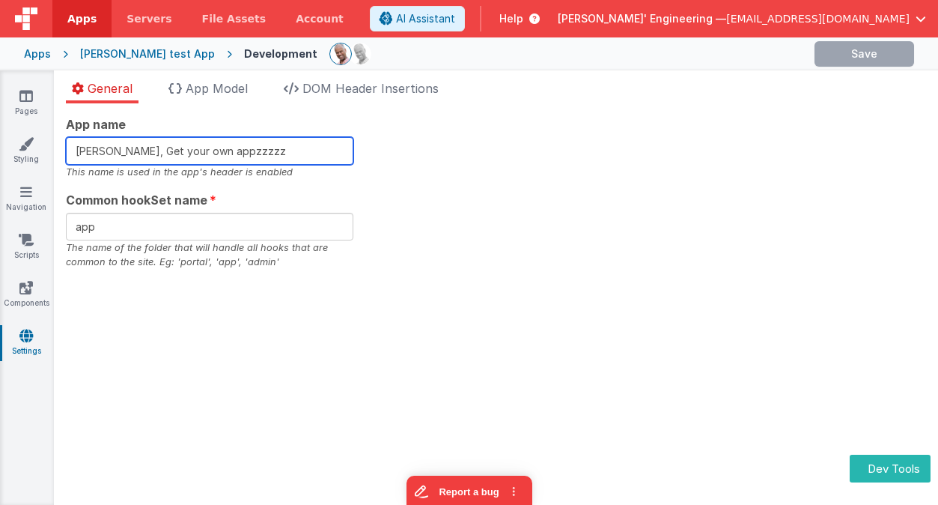
click at [219, 151] on input "[PERSON_NAME], Get your own appzzzzz" at bounding box center [210, 151] width 288 height 28
drag, startPoint x: 293, startPoint y: 157, endPoint x: 150, endPoint y: 124, distance: 146.8
click at [194, 151] on input "[PERSON_NAME], Get your own appzzzzz" at bounding box center [210, 151] width 288 height 28
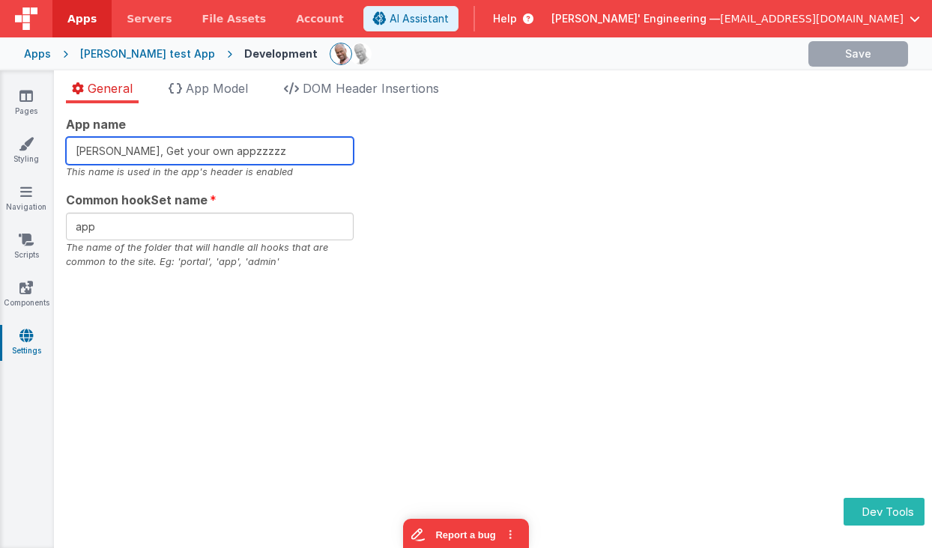
click at [261, 151] on input "[PERSON_NAME], Get your own appzzzzz" at bounding box center [210, 151] width 288 height 28
drag, startPoint x: 270, startPoint y: 151, endPoint x: 231, endPoint y: 153, distance: 39.8
click at [231, 153] on input "[PERSON_NAME], Get your own appzzzzz" at bounding box center [210, 151] width 288 height 28
click at [294, 151] on input "[PERSON_NAME], Get your own appzzzzz" at bounding box center [210, 151] width 288 height 28
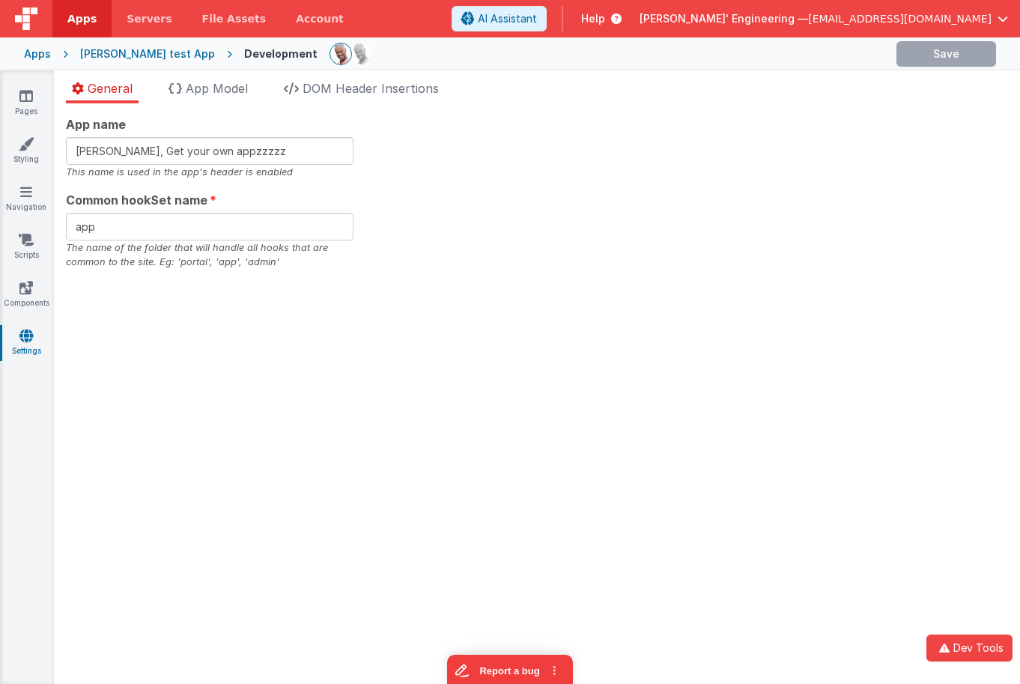
click at [417, 181] on div "App name [PERSON_NAME], Get your own appzzzzz This name is used in the app's he…" at bounding box center [537, 192] width 942 height 154
click at [154, 52] on div "[PERSON_NAME] test App" at bounding box center [147, 53] width 135 height 15
